Goal: Navigation & Orientation: Find specific page/section

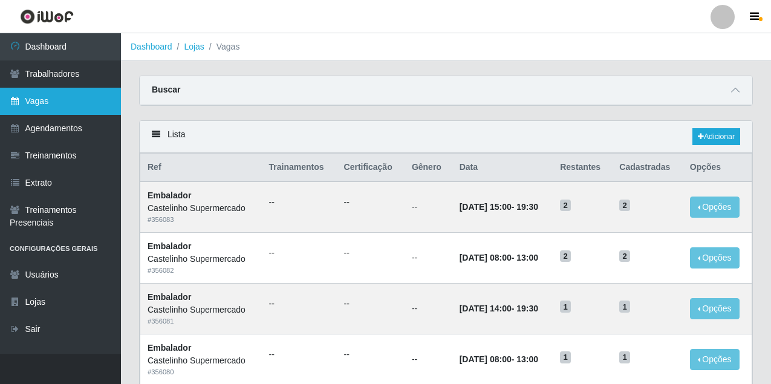
click at [74, 101] on link "Vagas" at bounding box center [60, 101] width 121 height 27
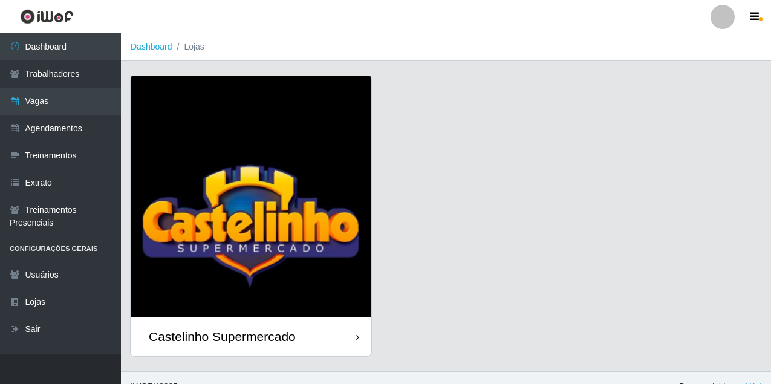
scroll to position [18, 0]
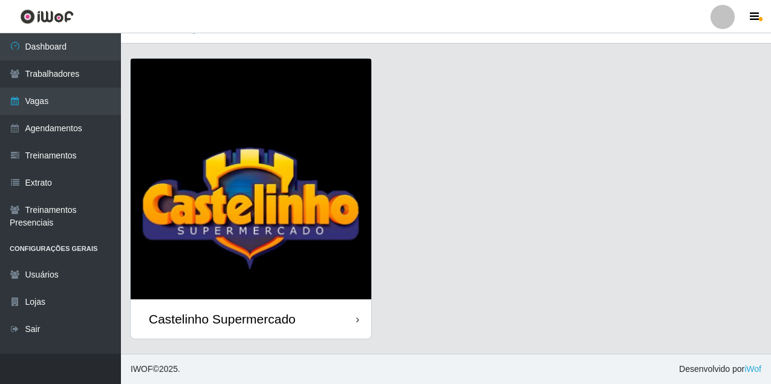
click at [204, 268] on img at bounding box center [251, 179] width 241 height 241
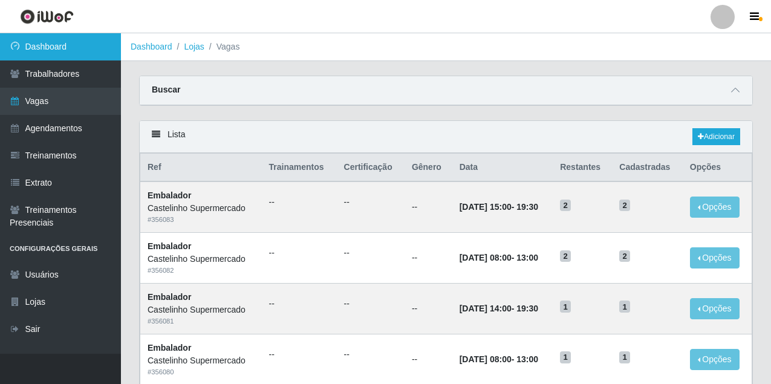
click at [49, 57] on link "Dashboard" at bounding box center [60, 46] width 121 height 27
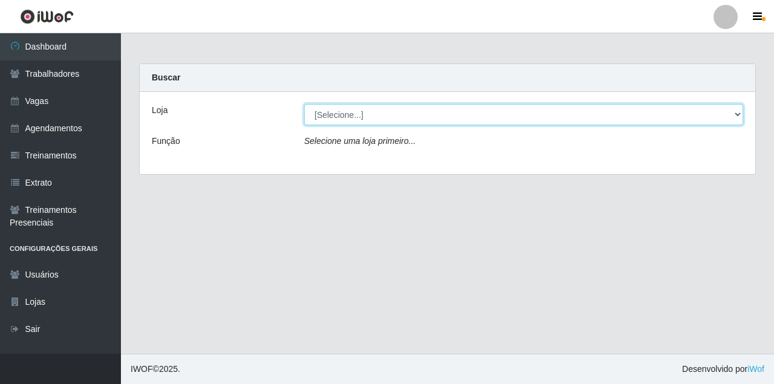
drag, startPoint x: 703, startPoint y: 112, endPoint x: 678, endPoint y: 124, distance: 28.1
click at [703, 112] on select "[Selecione...] Castelinho Supermercado" at bounding box center [523, 114] width 439 height 21
select select "377"
click at [304, 104] on select "[Selecione...] Castelinho Supermercado" at bounding box center [523, 114] width 439 height 21
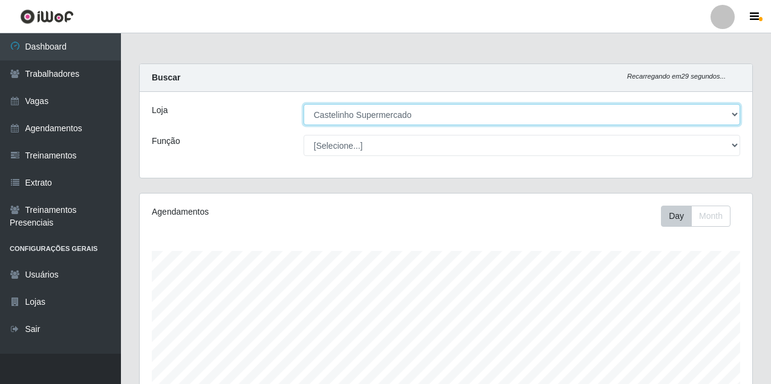
scroll to position [204, 0]
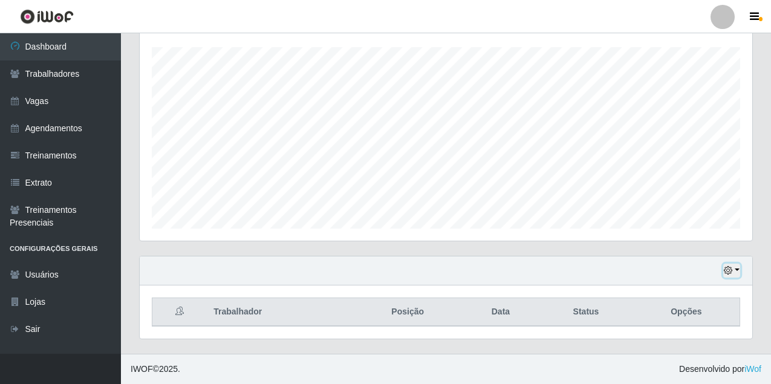
click at [726, 273] on icon "button" at bounding box center [728, 270] width 8 height 8
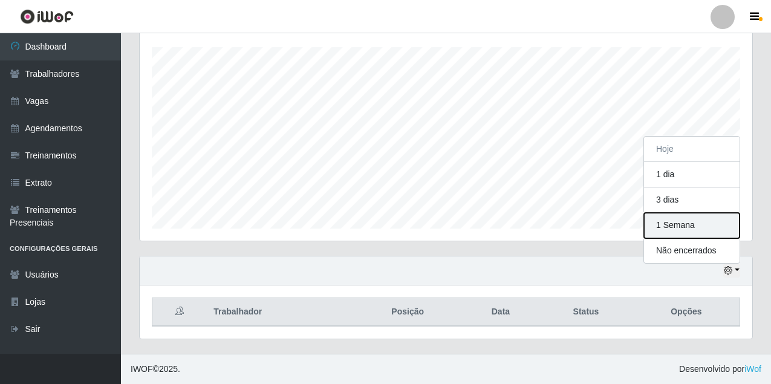
click at [692, 229] on button "1 Semana" at bounding box center [692, 225] width 96 height 25
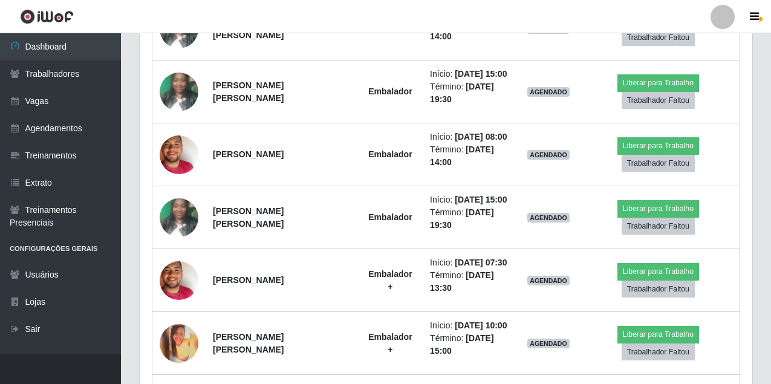
scroll to position [291, 0]
